Goal: Task Accomplishment & Management: Use online tool/utility

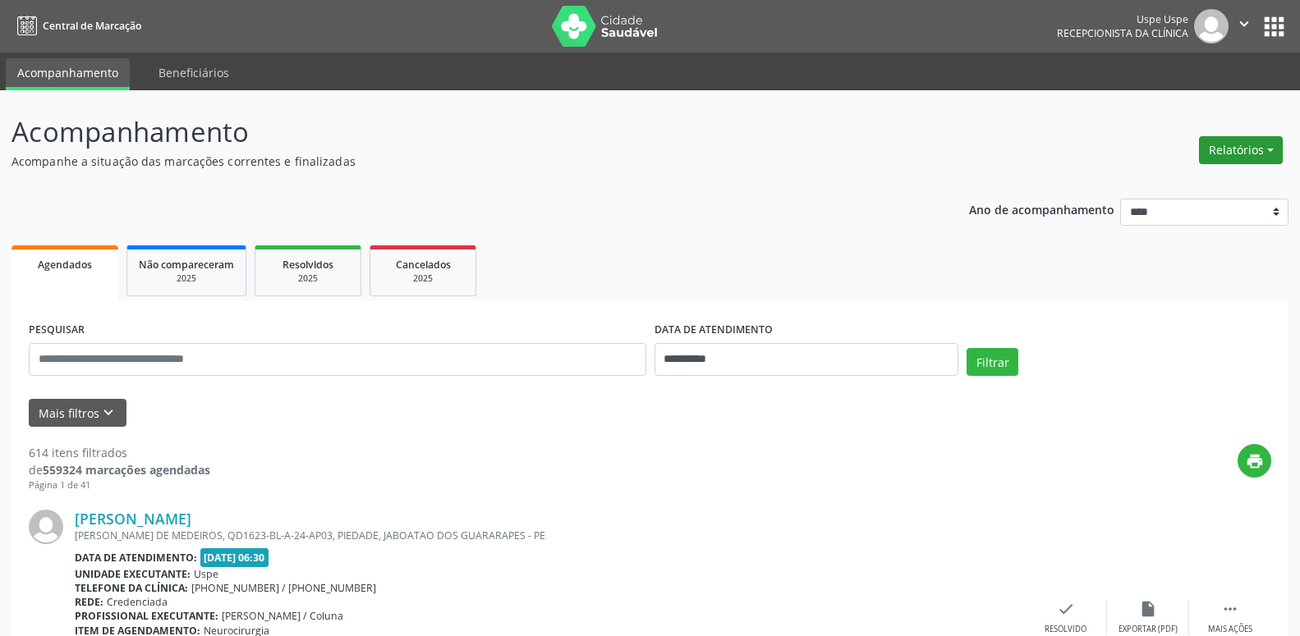
click at [1217, 150] on button "Relatórios" at bounding box center [1241, 150] width 84 height 28
click at [1154, 181] on link "Agendamentos" at bounding box center [1193, 185] width 177 height 23
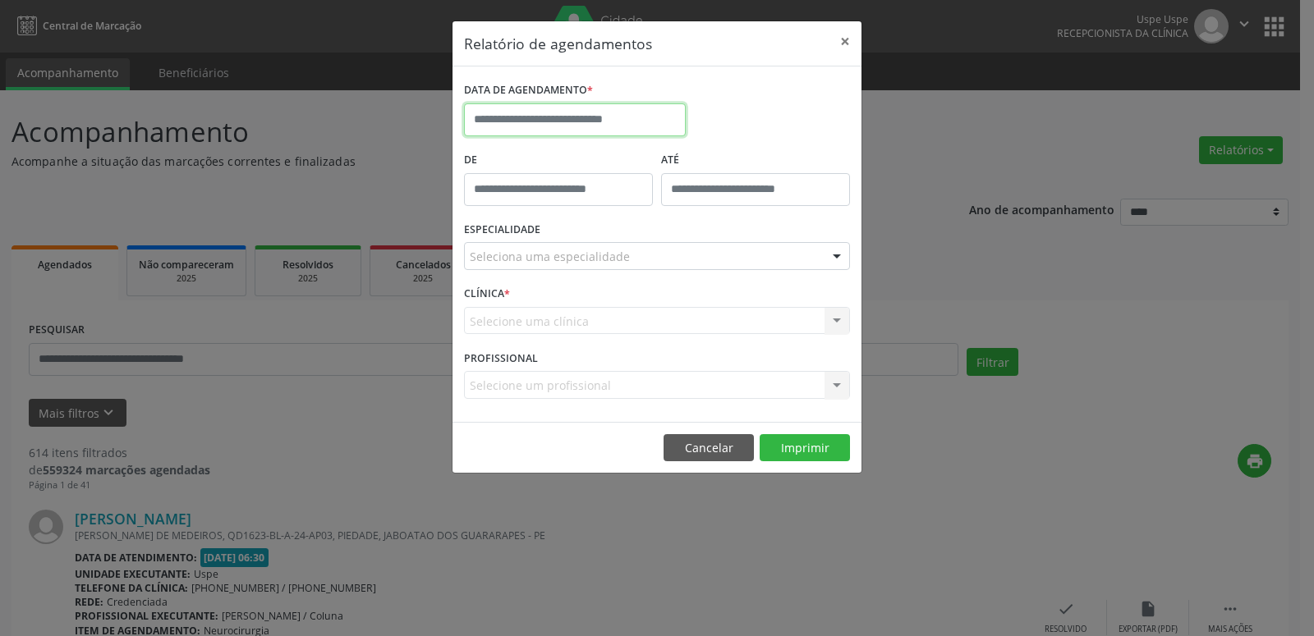
click at [480, 120] on input "text" at bounding box center [575, 119] width 222 height 33
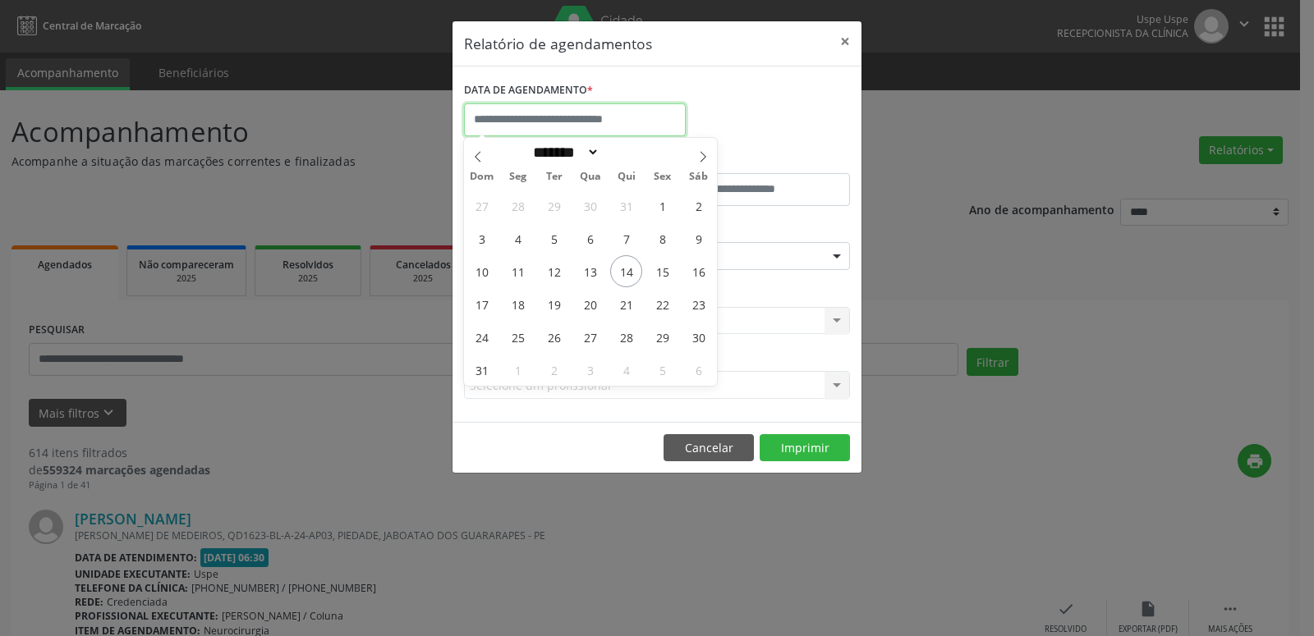
click at [480, 120] on input "text" at bounding box center [575, 119] width 222 height 33
click at [632, 272] on span "14" at bounding box center [626, 271] width 32 height 32
type input "**********"
click at [632, 272] on span "14" at bounding box center [626, 271] width 32 height 32
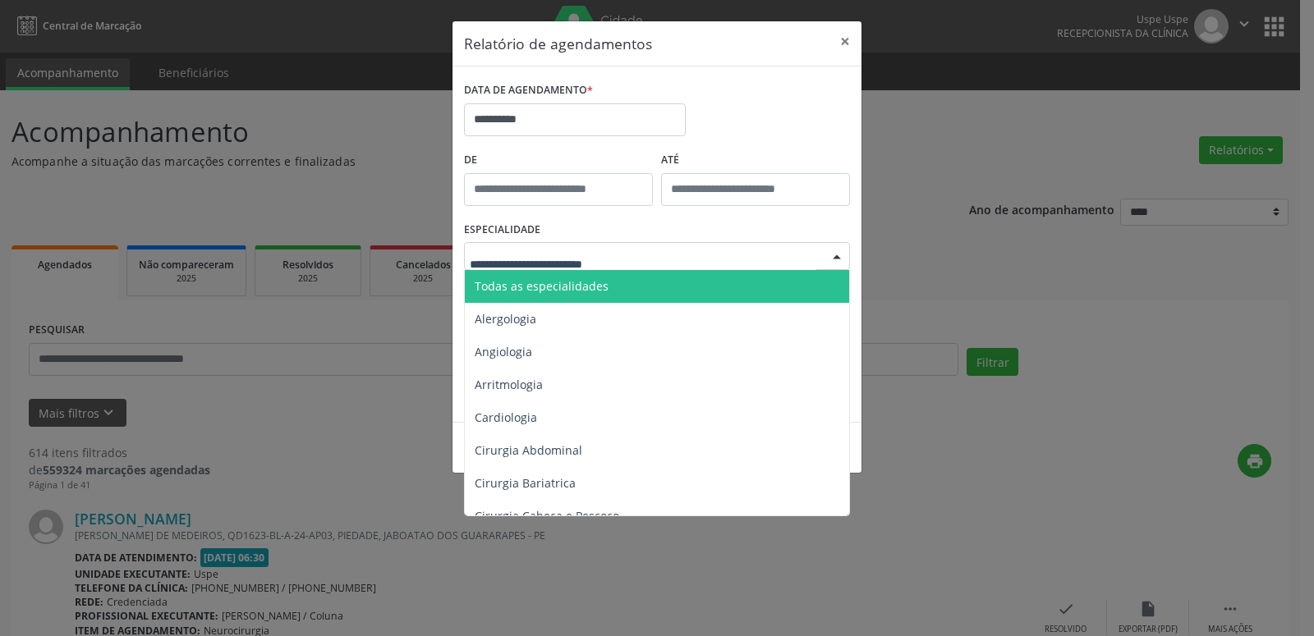
click at [472, 283] on span "Todas as especialidades" at bounding box center [658, 286] width 387 height 33
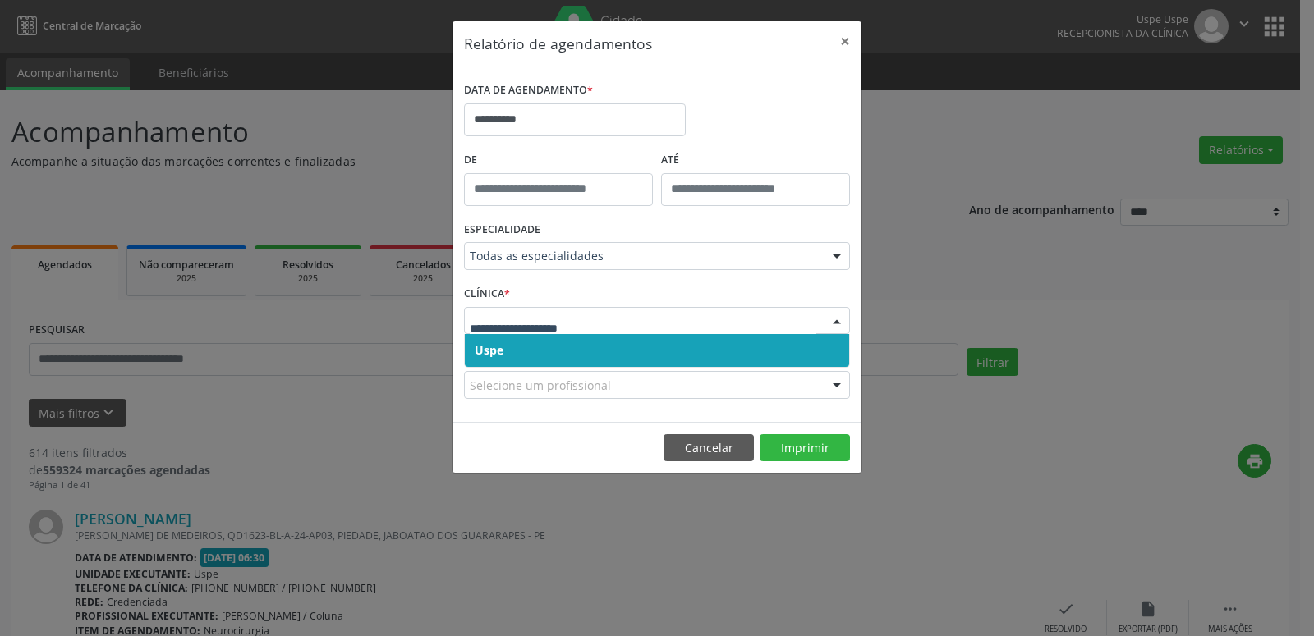
click at [488, 351] on span "Uspe" at bounding box center [489, 350] width 29 height 16
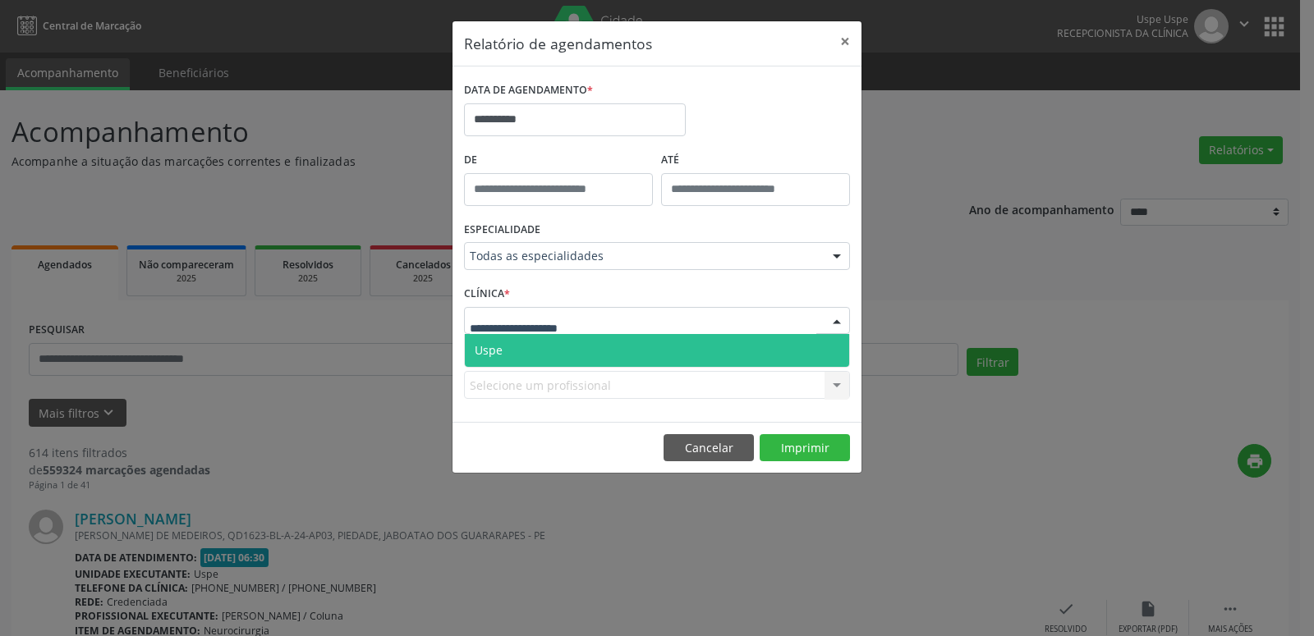
click at [483, 354] on span "Uspe" at bounding box center [489, 350] width 28 height 16
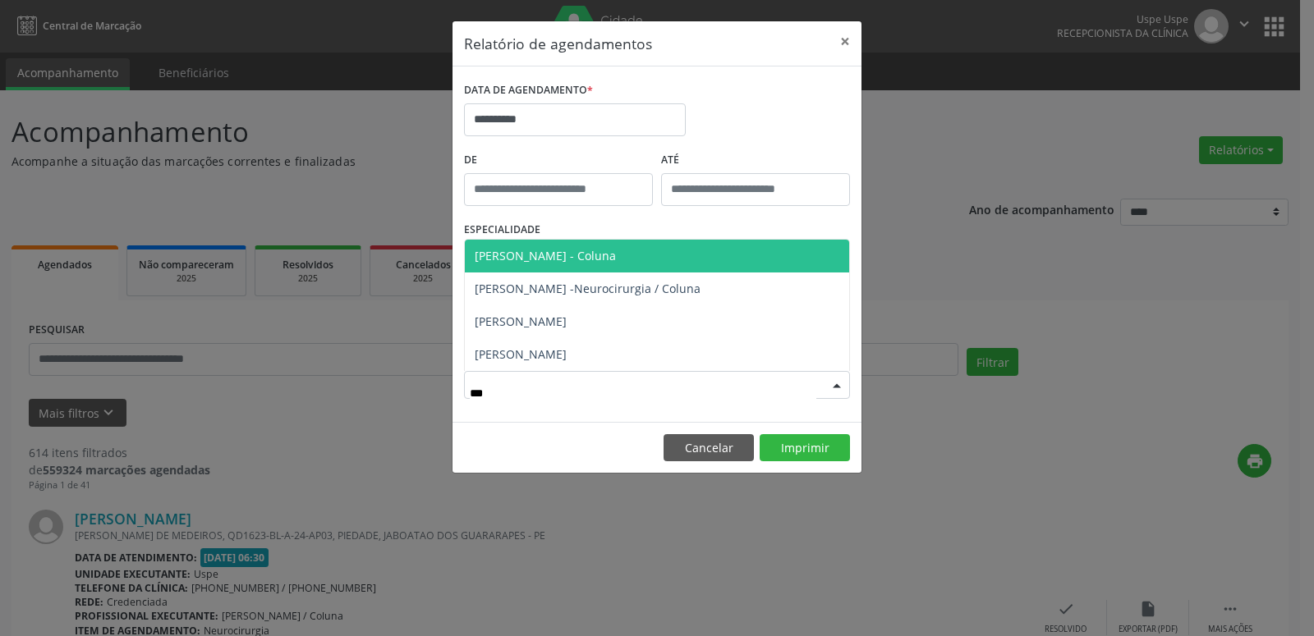
type input "****"
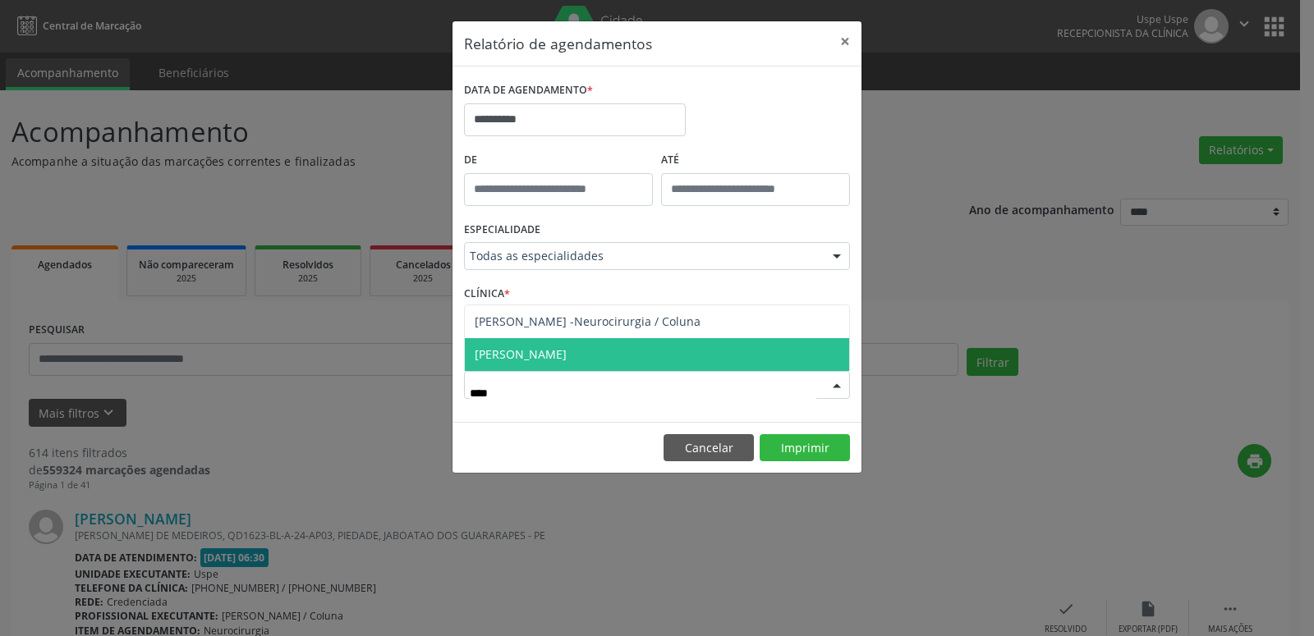
click at [498, 351] on span "[PERSON_NAME]" at bounding box center [521, 355] width 92 height 16
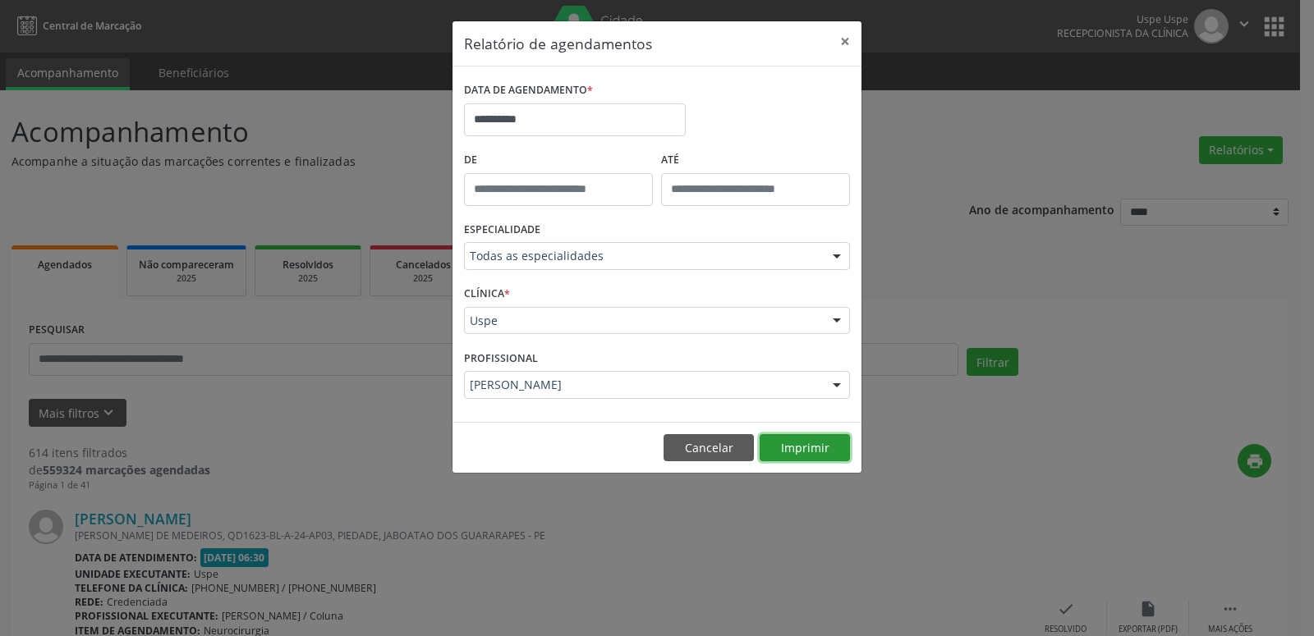
click at [792, 437] on button "Imprimir" at bounding box center [805, 448] width 90 height 28
click at [694, 451] on button "Cancelar" at bounding box center [709, 448] width 90 height 28
